Goal: Transaction & Acquisition: Download file/media

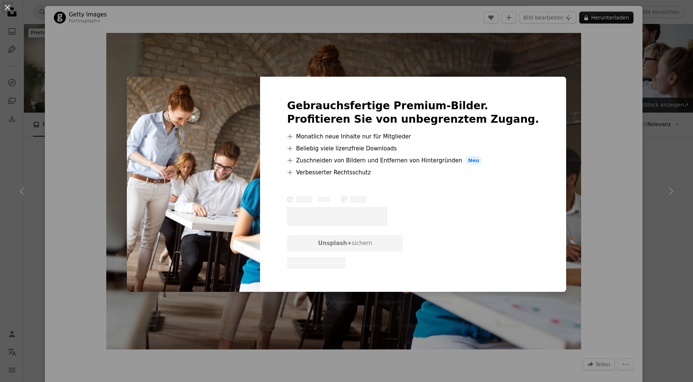
scroll to position [845, 0]
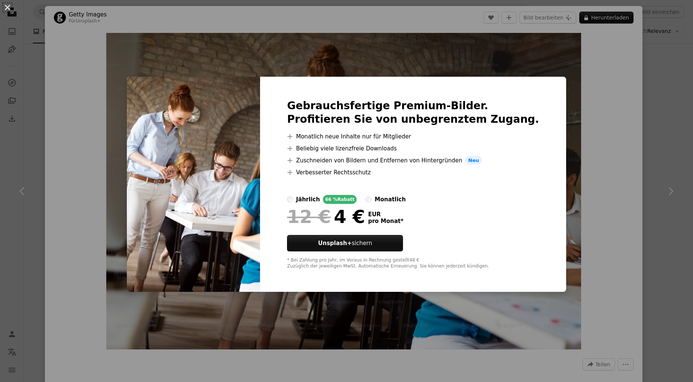
click at [5, 6] on button "An X shape" at bounding box center [7, 7] width 9 height 9
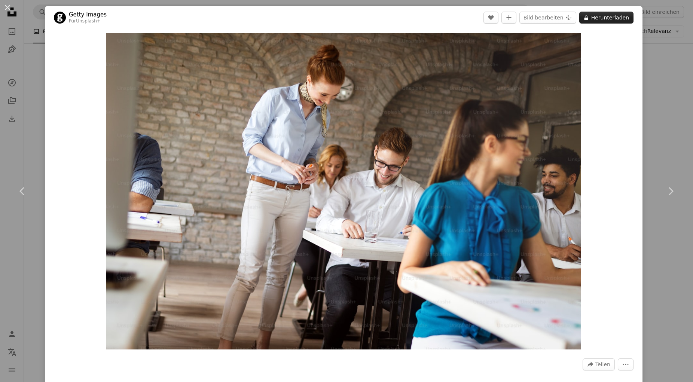
click at [603, 19] on button "A lock Herunterladen" at bounding box center [607, 18] width 54 height 12
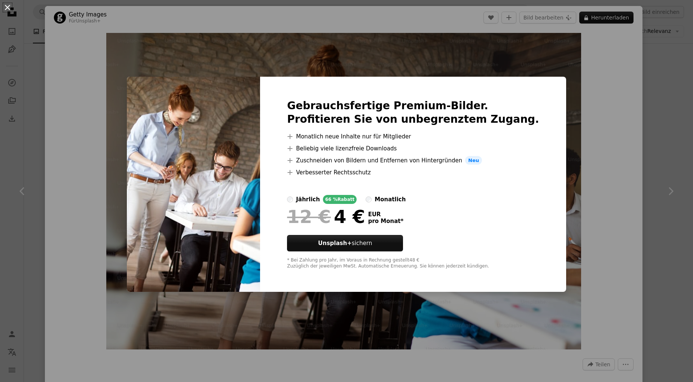
click at [8, 9] on button "An X shape" at bounding box center [7, 7] width 9 height 9
